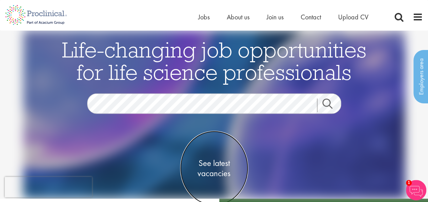
click at [212, 165] on span "See latest vacancies" at bounding box center [214, 168] width 68 height 20
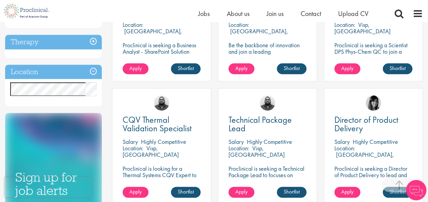
scroll to position [313, 0]
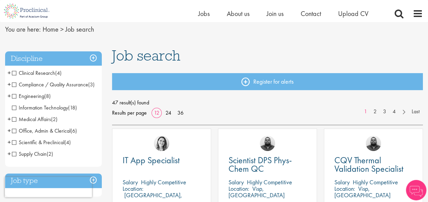
scroll to position [25, 0]
click at [15, 75] on span "Clinical Research" at bounding box center [33, 73] width 43 height 7
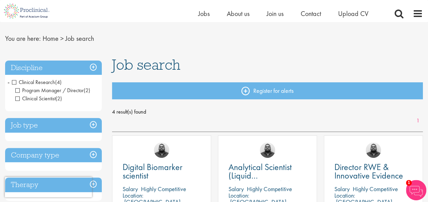
scroll to position [15, 0]
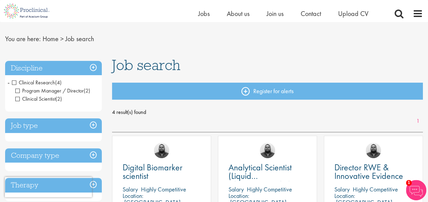
click at [16, 83] on span "Clinical Research" at bounding box center [33, 82] width 43 height 7
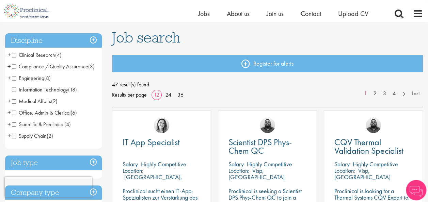
scroll to position [45, 0]
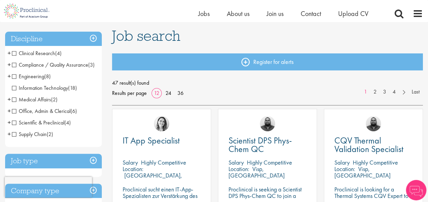
click at [15, 103] on span "Medical Affairs" at bounding box center [31, 99] width 39 height 7
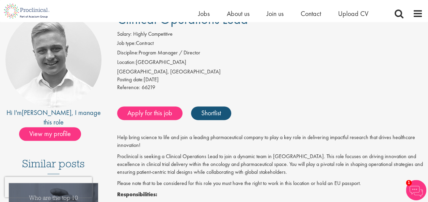
scroll to position [63, 0]
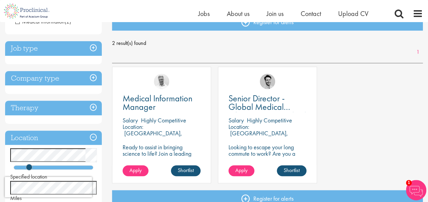
scroll to position [84, 0]
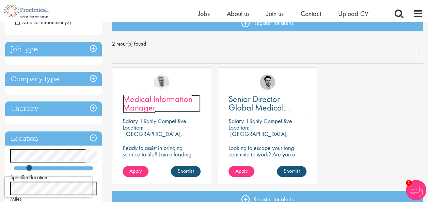
click at [158, 96] on span "Medical Information Manager" at bounding box center [158, 103] width 70 height 20
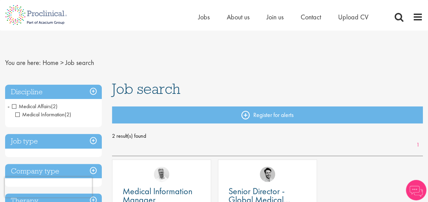
scroll to position [22, 0]
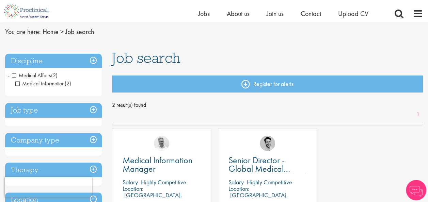
click at [12, 74] on span "Medical Affairs" at bounding box center [31, 75] width 39 height 7
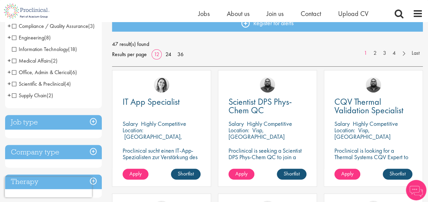
scroll to position [84, 0]
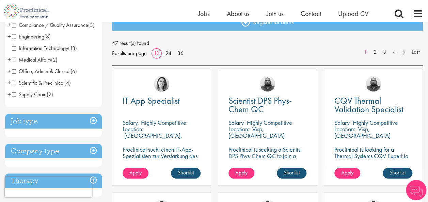
click at [14, 86] on span "Scientific & Preclinical" at bounding box center [38, 82] width 52 height 7
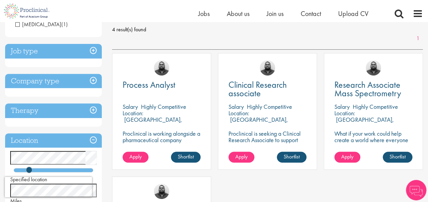
scroll to position [98, 0]
